Goal: Information Seeking & Learning: Learn about a topic

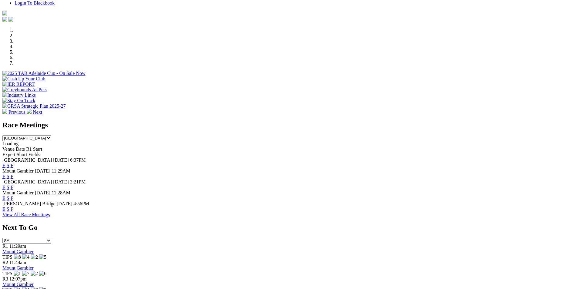
scroll to position [195, 0]
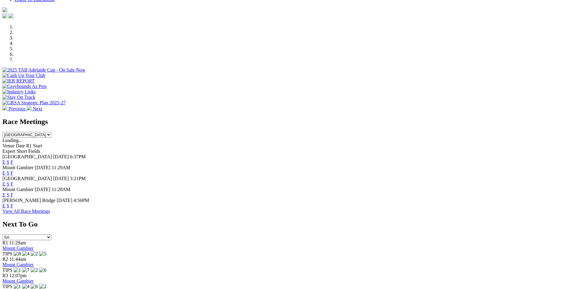
click at [13, 160] on link "F" at bounding box center [12, 162] width 3 height 5
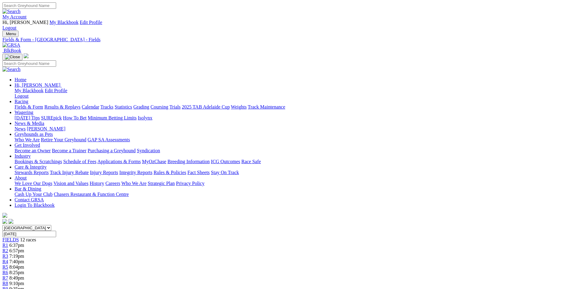
click at [144, 243] on div "R1 6:37pm" at bounding box center [288, 245] width 573 height 5
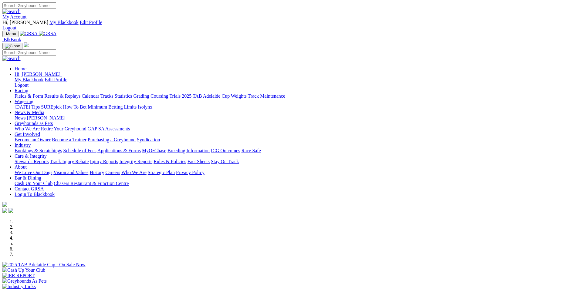
click at [62, 219] on div "Previous Next" at bounding box center [288, 262] width 573 height 87
